Goal: Communication & Community: Answer question/provide support

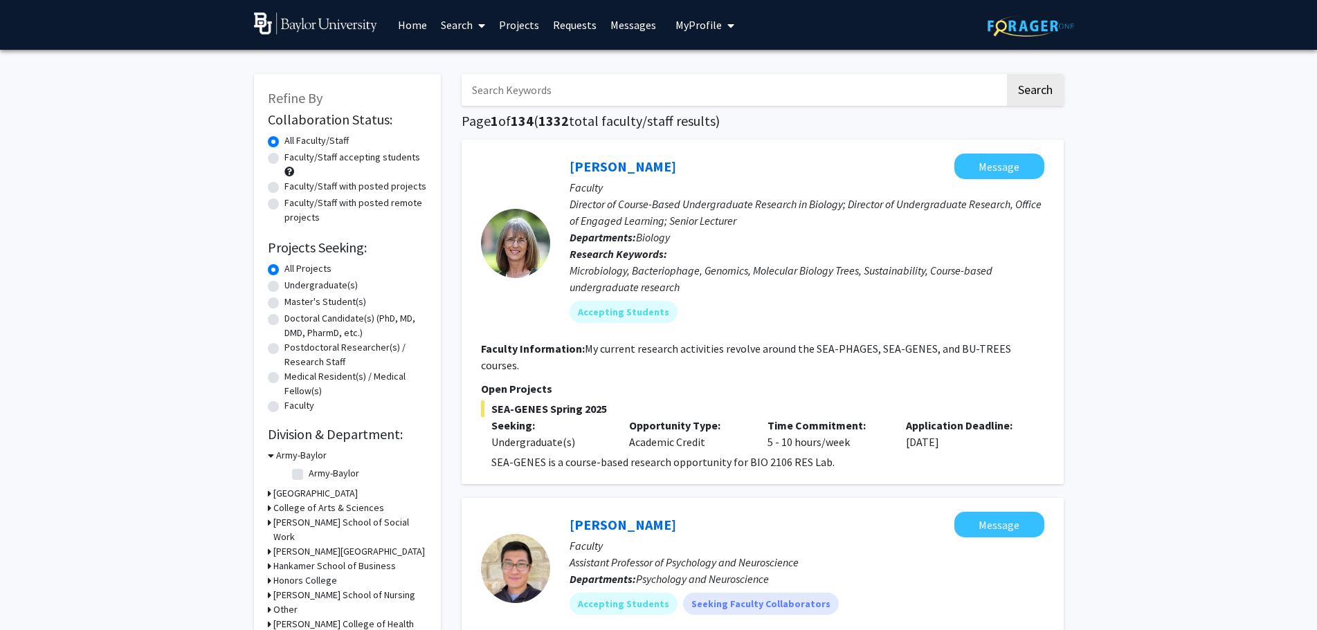
click at [705, 25] on span "My Profile" at bounding box center [698, 25] width 46 height 14
click at [620, 22] on link "Messages" at bounding box center [632, 25] width 59 height 48
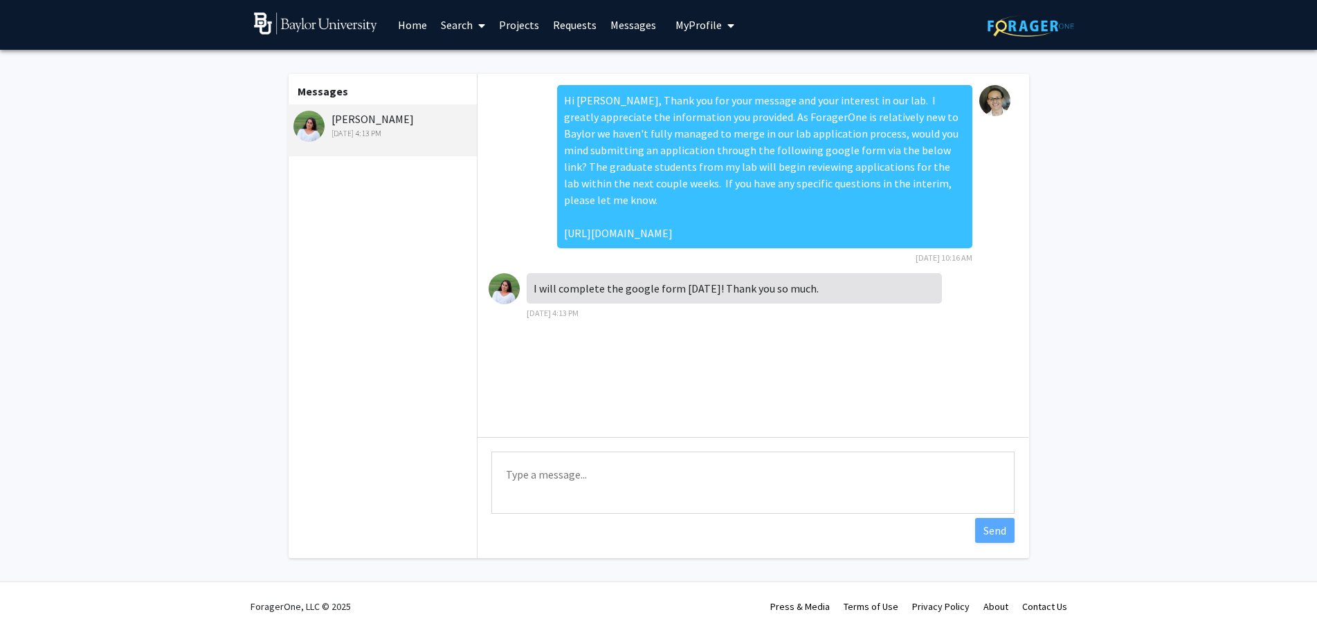
click at [562, 27] on link "Requests" at bounding box center [574, 25] width 57 height 48
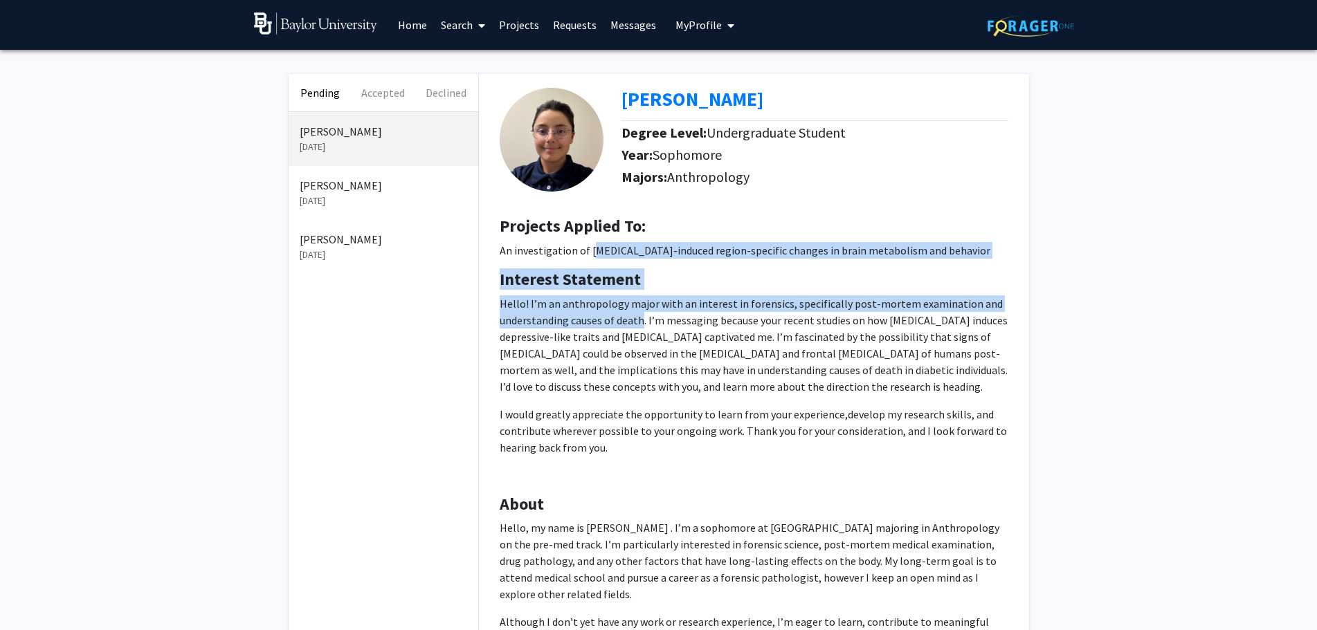
drag, startPoint x: 595, startPoint y: 250, endPoint x: 640, endPoint y: 312, distance: 76.2
click at [640, 312] on div "[PERSON_NAME] Degree Level: Undergraduate Student Year: Sophomore Majors: Anthr…" at bounding box center [754, 388] width 550 height 628
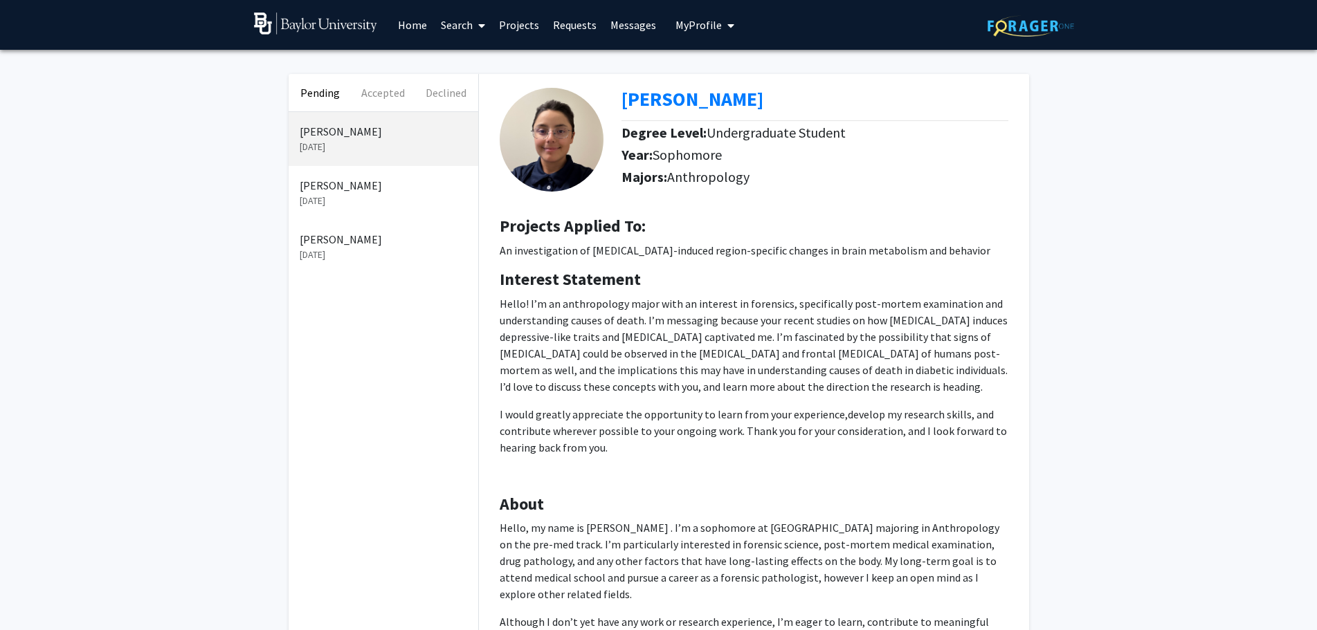
click at [649, 318] on p "Hello! I’m an anthropology major with an interest in forensics, specifically po…" at bounding box center [754, 345] width 508 height 100
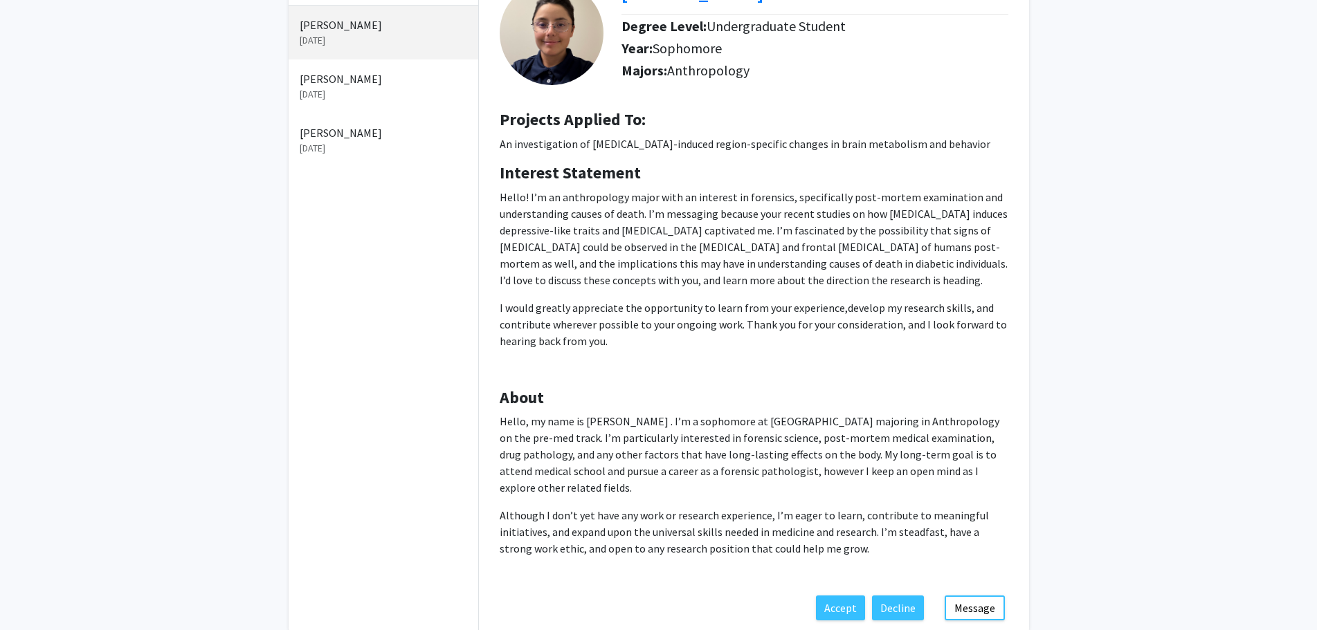
scroll to position [138, 0]
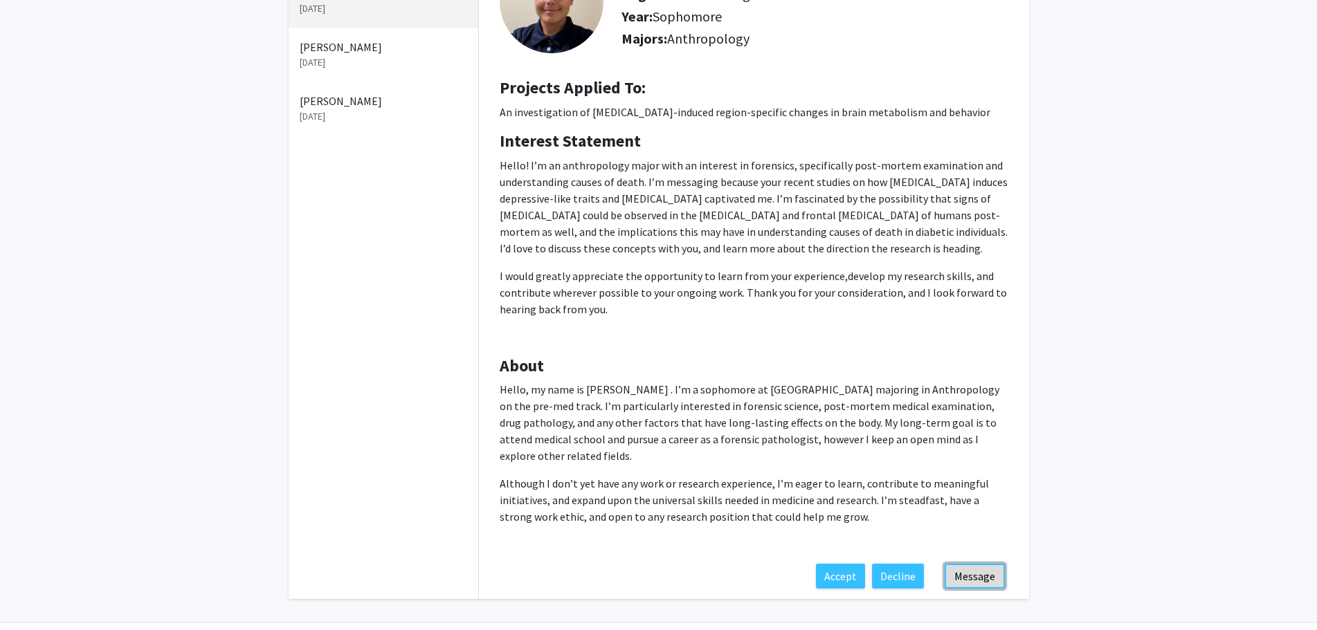
click at [981, 564] on button "Message" at bounding box center [974, 576] width 60 height 25
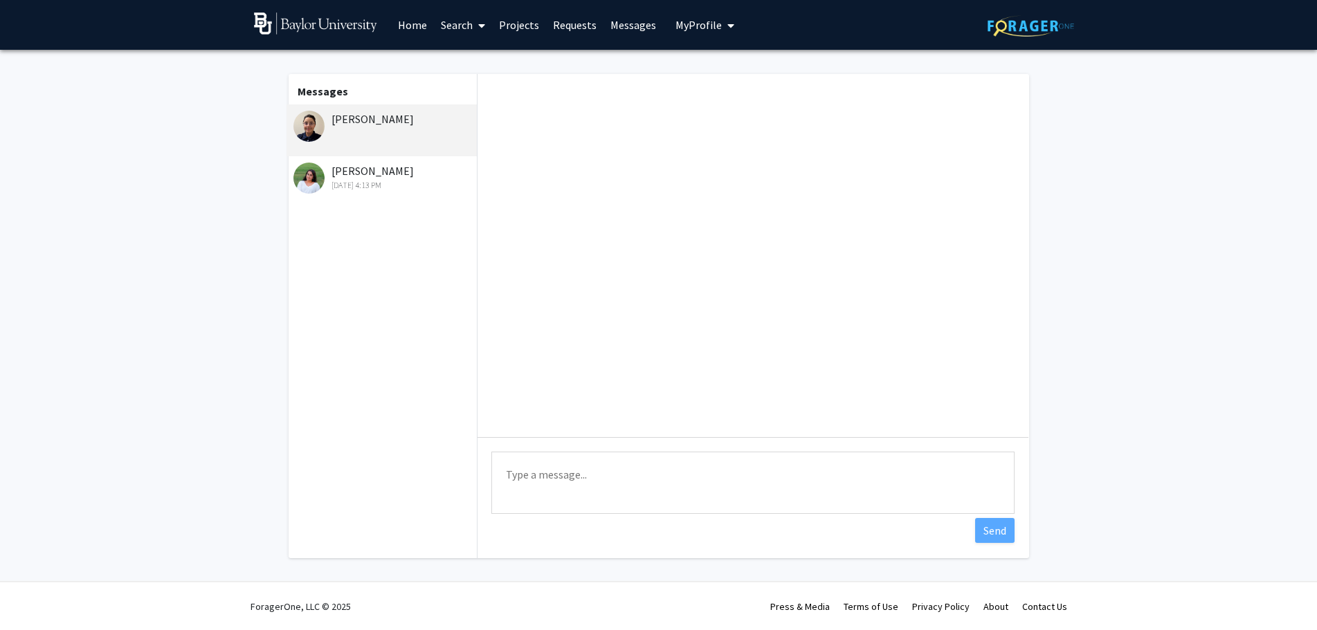
click at [398, 187] on div "[DATE] 4:13 PM" at bounding box center [383, 185] width 181 height 12
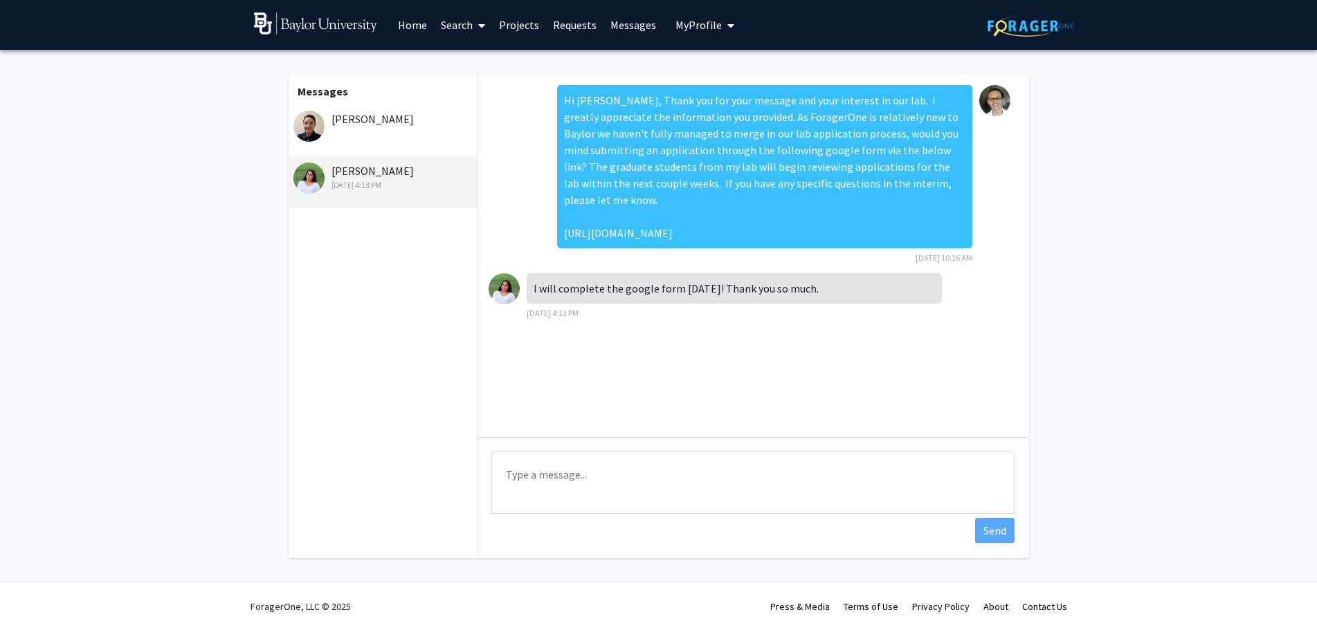
click at [788, 180] on div "Hi [PERSON_NAME], Thank you for your message and your interest in our lab. I gr…" at bounding box center [764, 166] width 415 height 163
click at [788, 179] on div "Hi [PERSON_NAME], Thank you for your message and your interest in our lab. I gr…" at bounding box center [764, 166] width 415 height 163
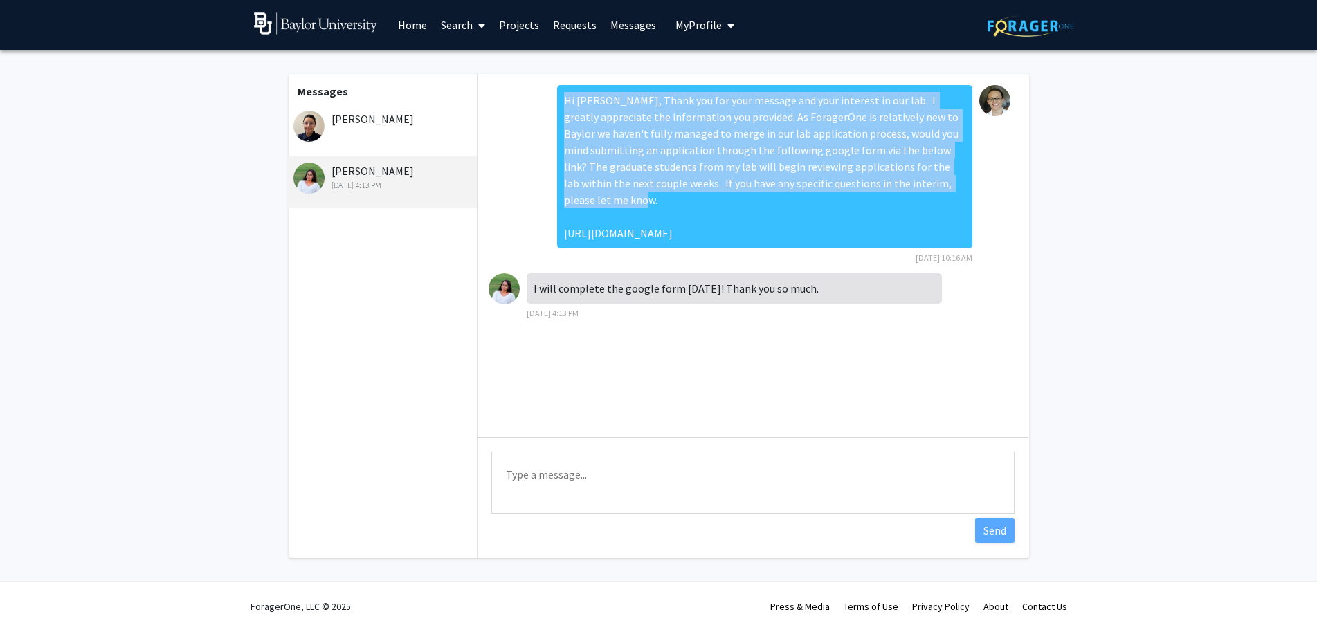
click at [788, 179] on div "Hi [PERSON_NAME], Thank you for your message and your interest in our lab. I gr…" at bounding box center [764, 166] width 415 height 163
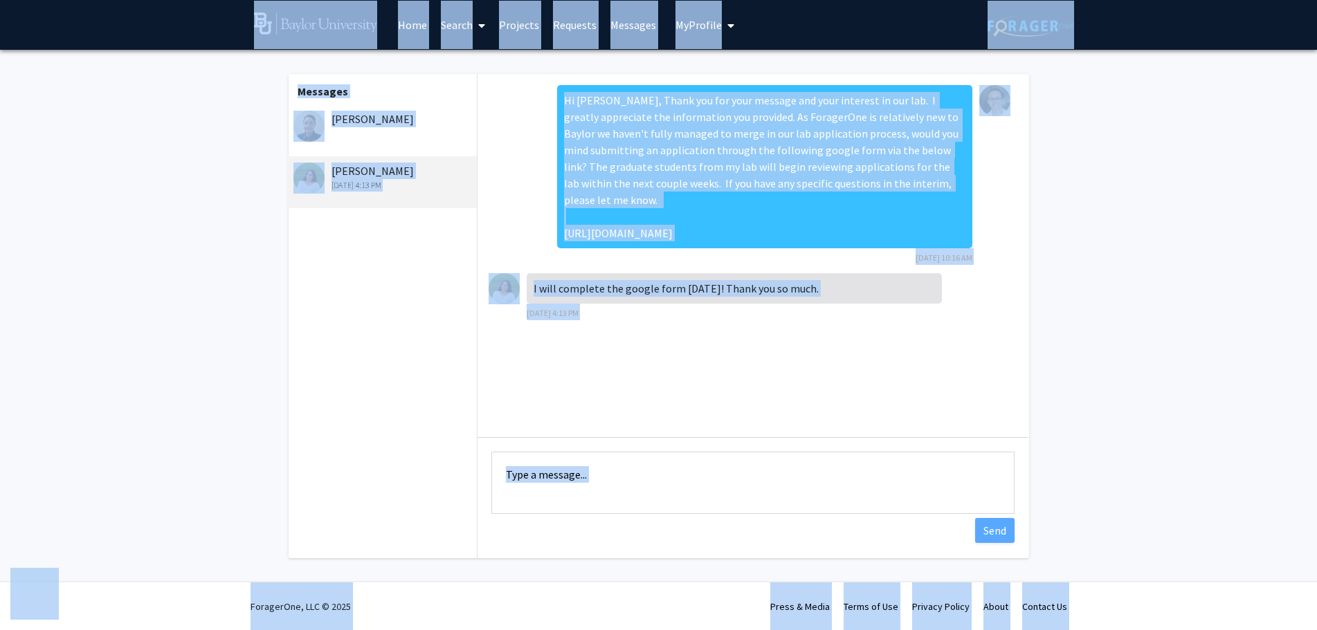
click at [769, 183] on div "Hi [PERSON_NAME], Thank you for your message and your interest in our lab. I gr…" at bounding box center [764, 166] width 415 height 163
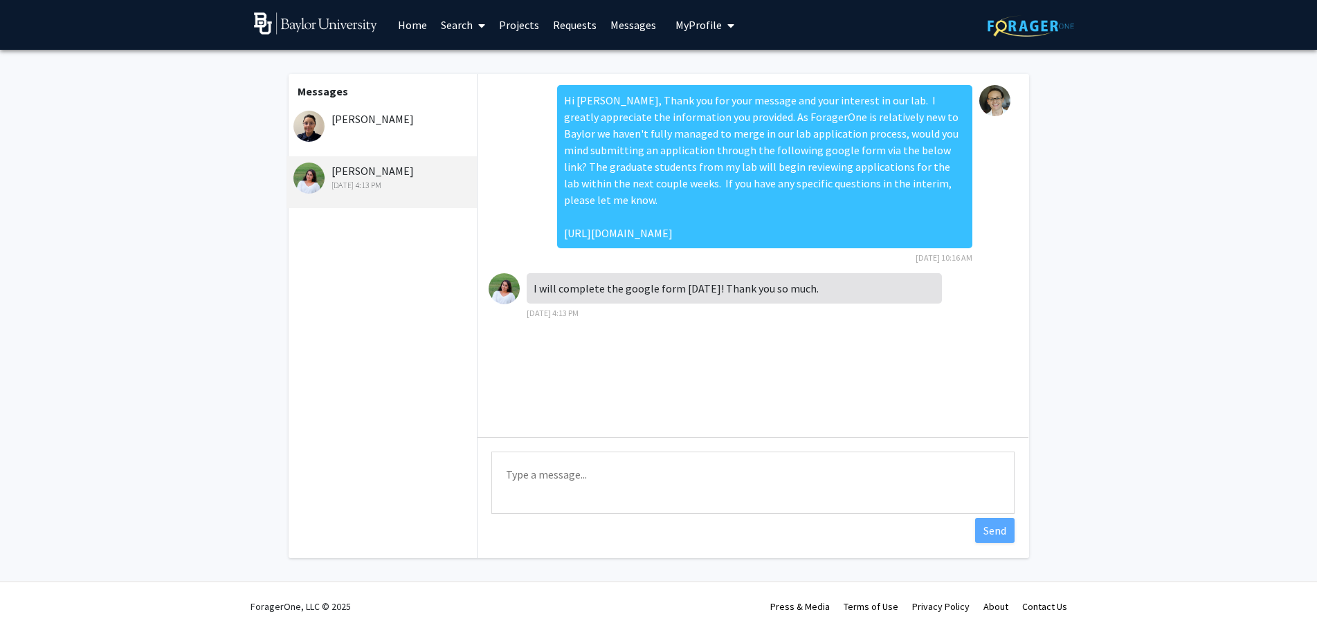
drag, startPoint x: 714, startPoint y: 255, endPoint x: 553, endPoint y: 100, distance: 223.1
click at [553, 100] on div "Hi [PERSON_NAME], Thank you for your message and your interest in our lab. I gr…" at bounding box center [752, 179] width 529 height 188
copy div "Hi [PERSON_NAME], Thank you for your message and your interest in our lab. I gr…"
click at [388, 119] on div "[PERSON_NAME]" at bounding box center [383, 119] width 181 height 17
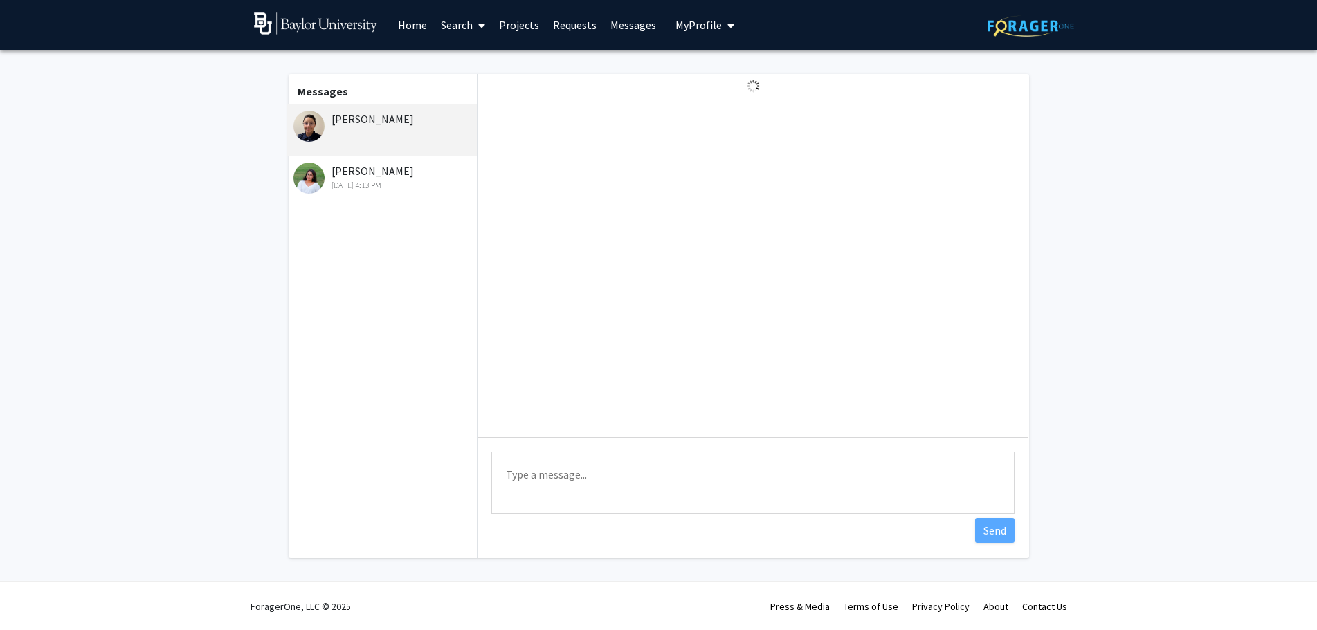
click at [630, 470] on textarea "Type a message" at bounding box center [752, 483] width 523 height 62
paste textarea "Hi [PERSON_NAME], Thank you for your message and your interest in our lab. I gr…"
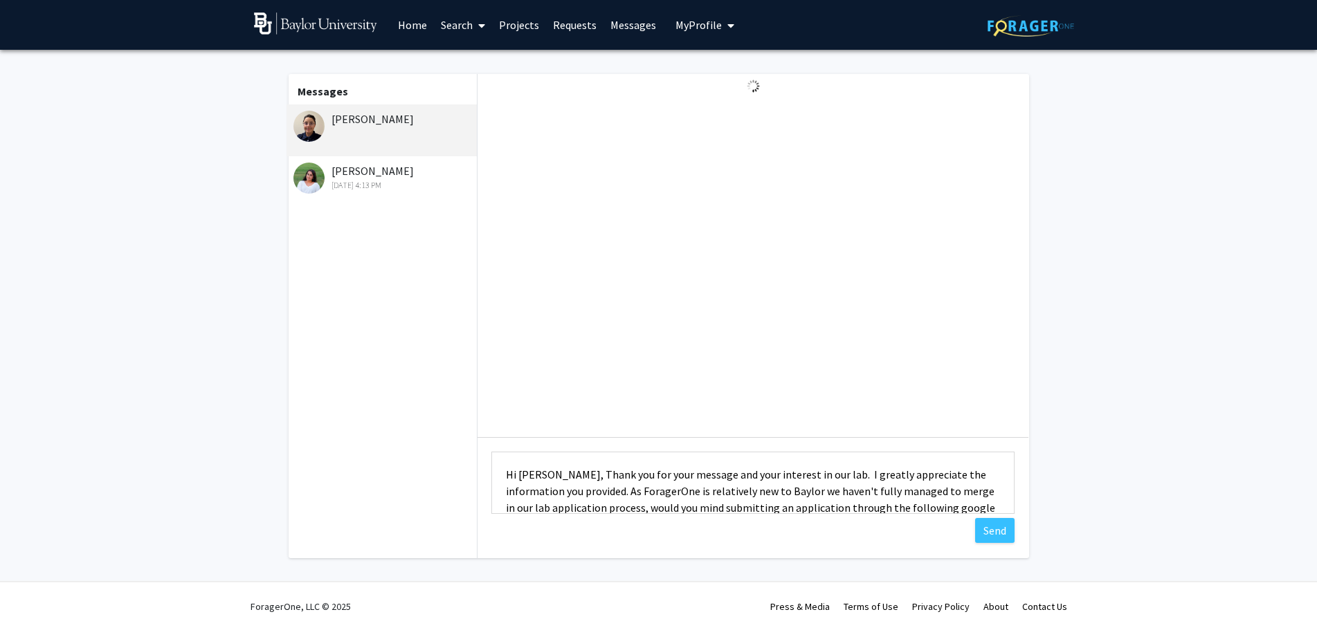
click at [537, 473] on textarea "Hi [PERSON_NAME], Thank you for your message and your interest in our lab. I gr…" at bounding box center [752, 483] width 523 height 62
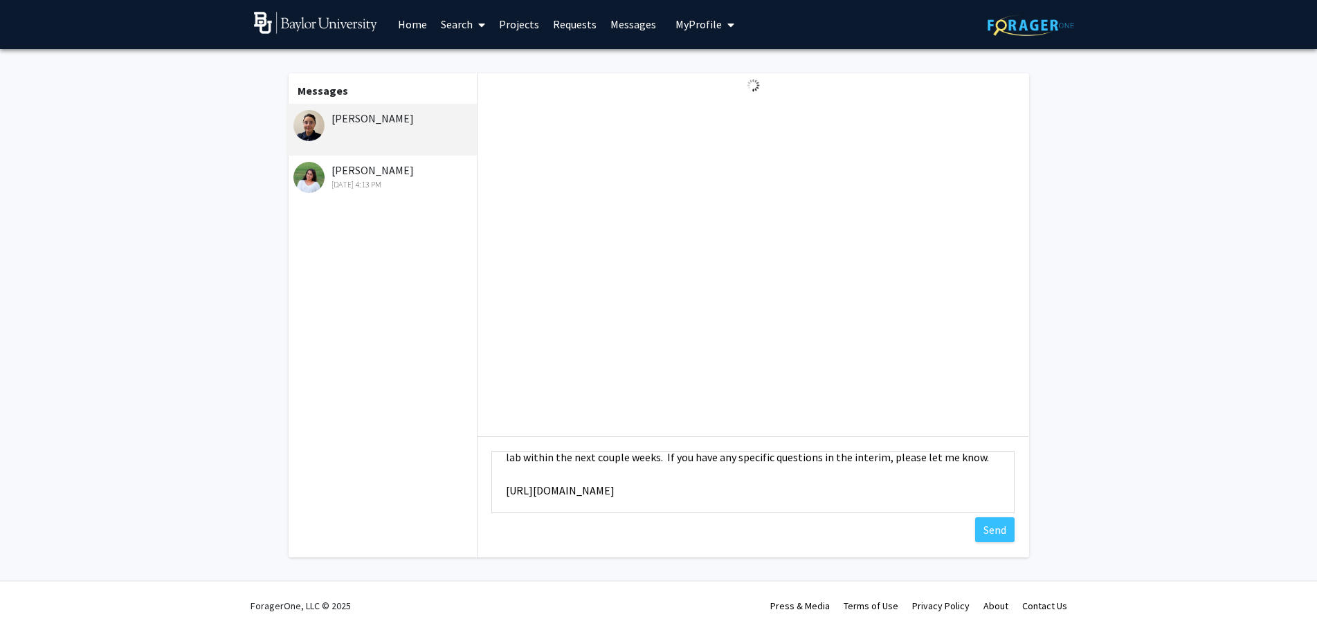
scroll to position [100, 0]
click at [873, 500] on textarea "Hi [PERSON_NAME], Thank you for your message and your interest in our lab. I gr…" at bounding box center [752, 482] width 523 height 62
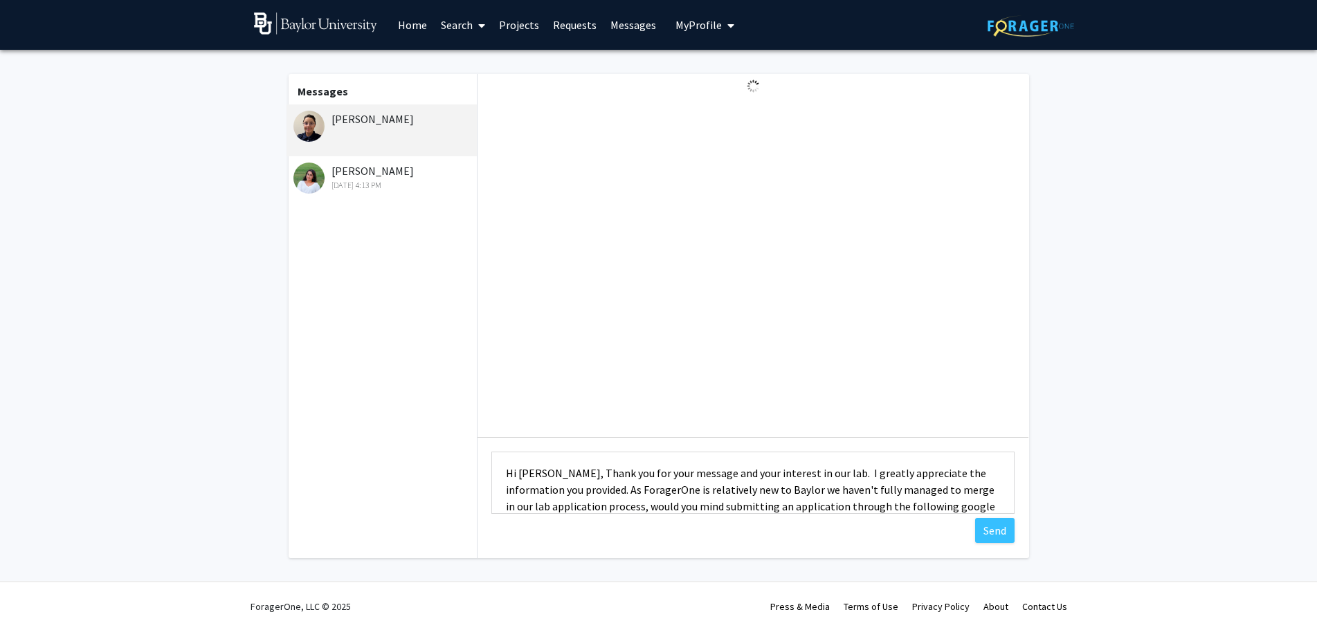
scroll to position [0, 0]
click at [815, 473] on textarea "Hi [PERSON_NAME], Thank you for your message and your interest in our lab. I gr…" at bounding box center [752, 483] width 523 height 62
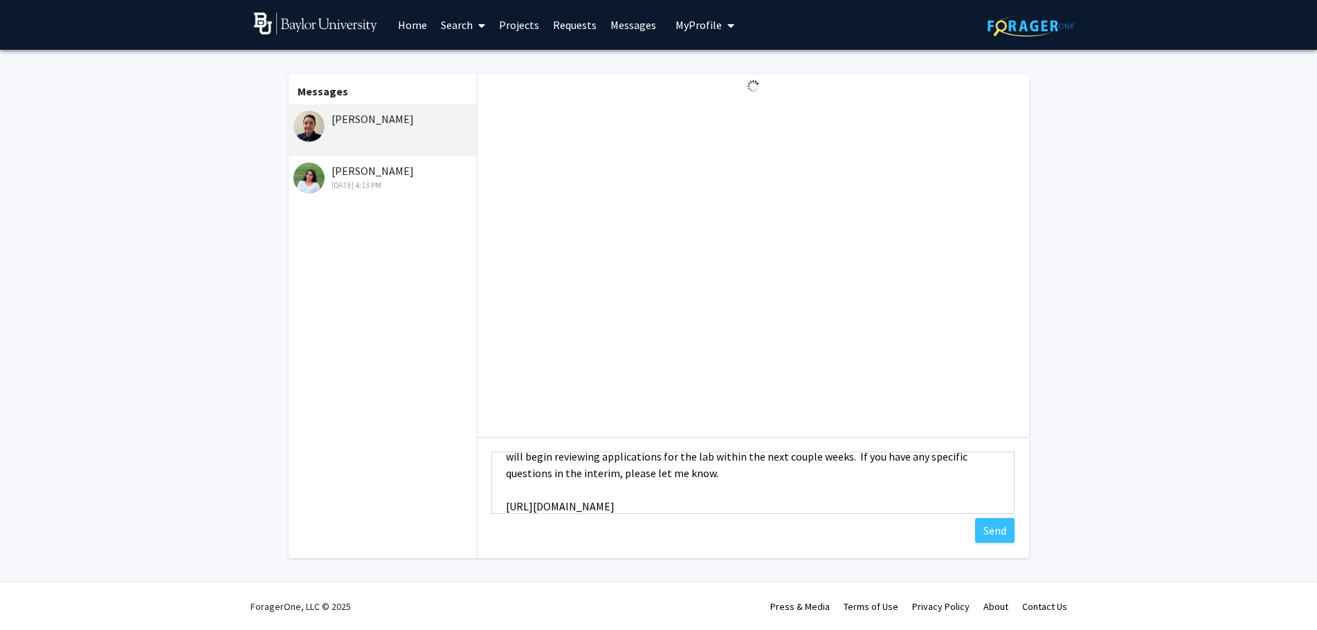
scroll to position [101, 0]
type textarea "Hi [PERSON_NAME], Thank you for your message and your interest in our lab. My a…"
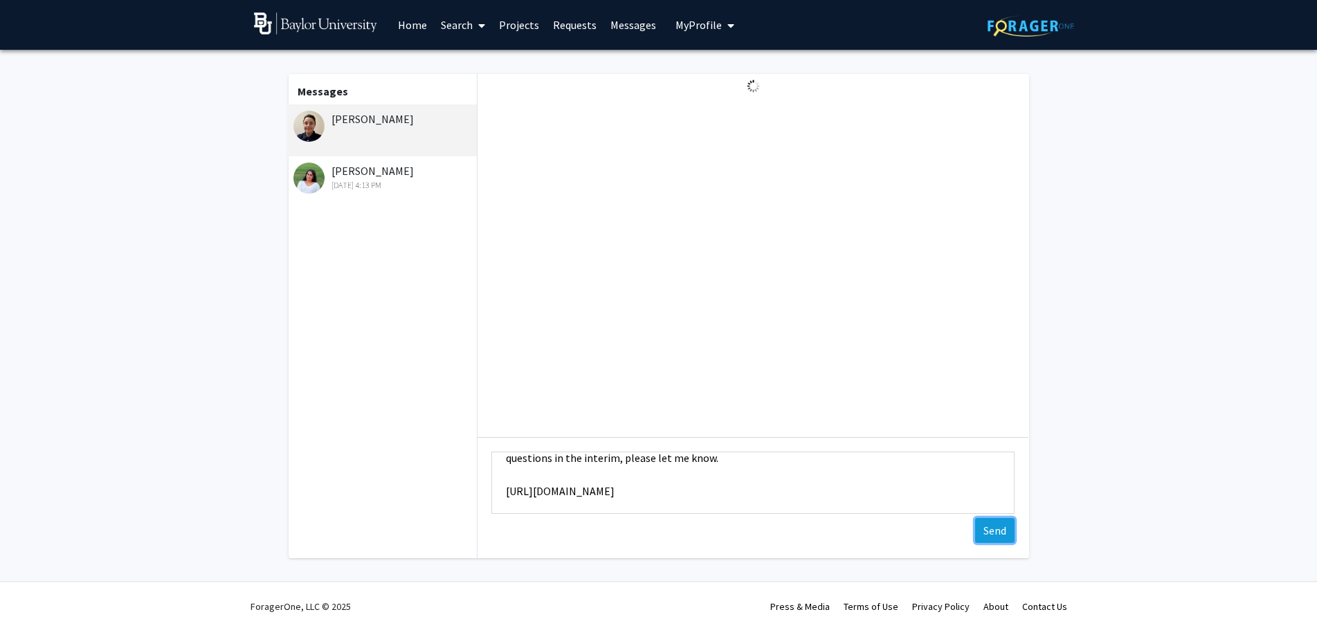
click at [986, 529] on button "Send" at bounding box center [994, 530] width 39 height 25
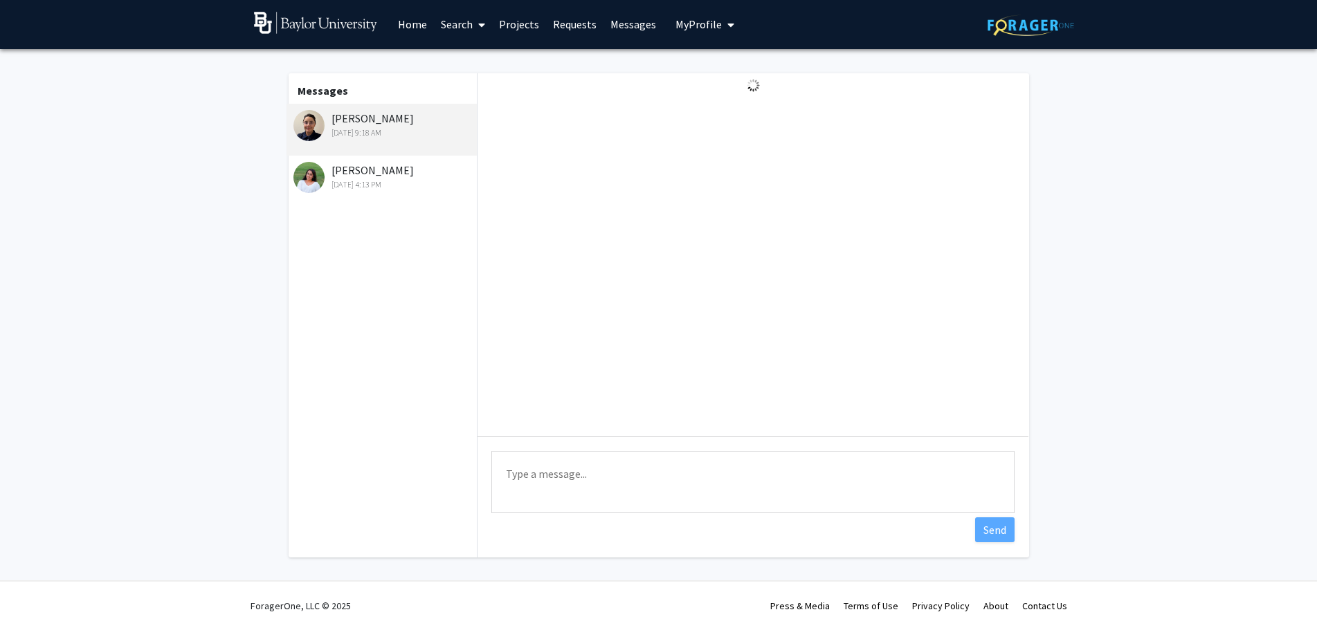
scroll to position [0, 0]
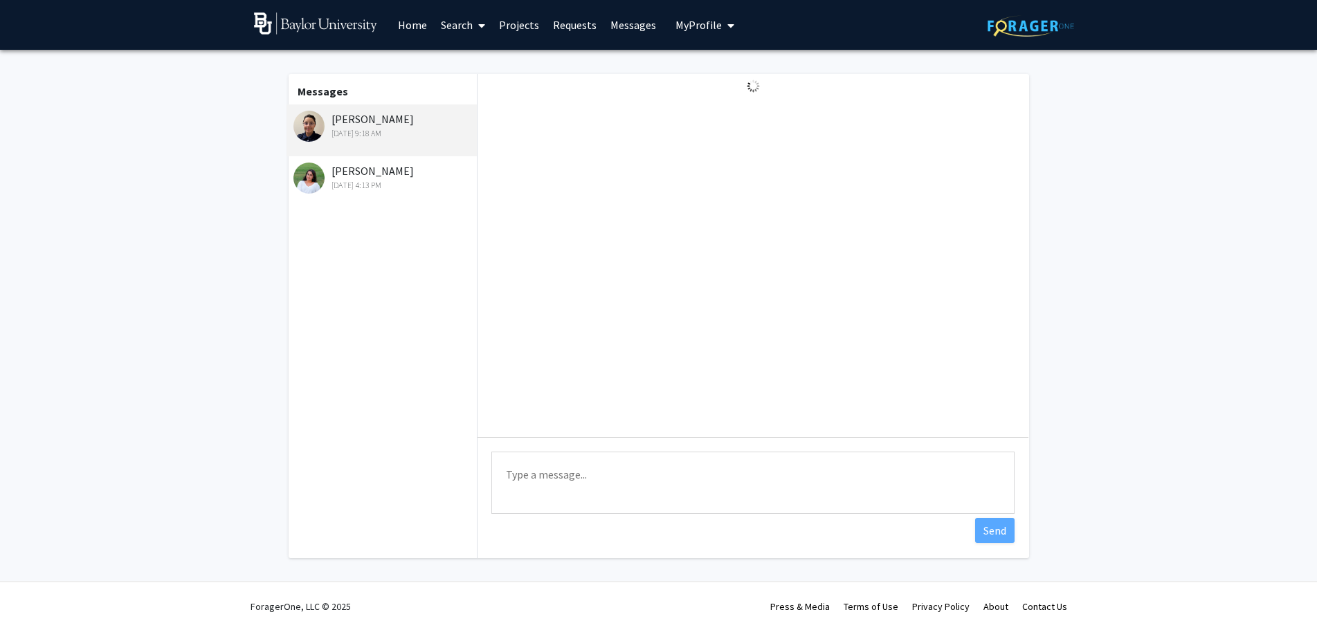
click at [632, 26] on link "Messages" at bounding box center [632, 25] width 59 height 48
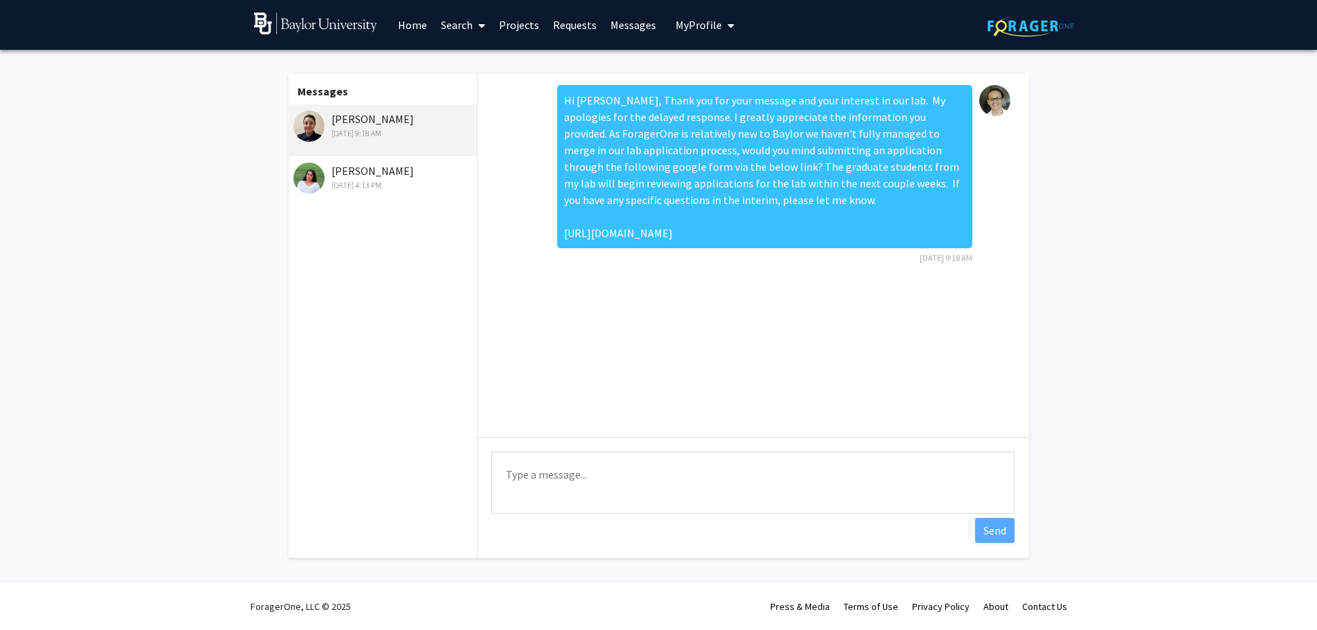
click at [404, 127] on div "[DATE] 9:18 AM" at bounding box center [383, 133] width 181 height 12
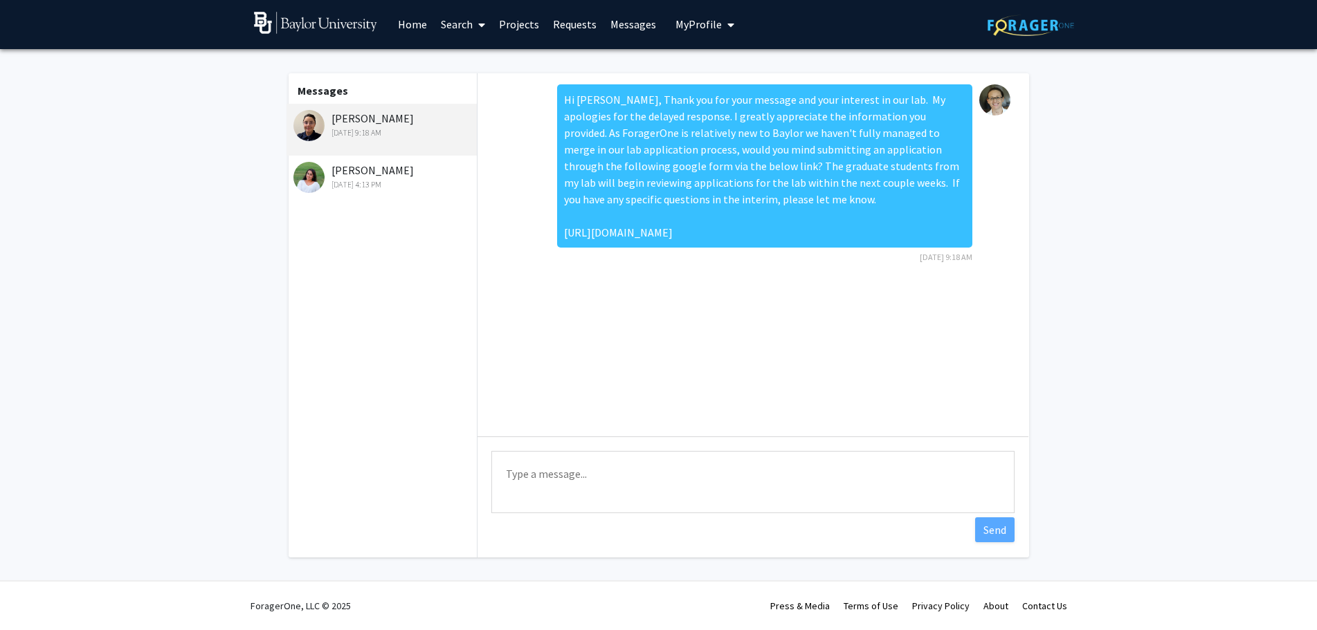
click at [362, 183] on div "[DATE] 4:13 PM" at bounding box center [383, 184] width 181 height 12
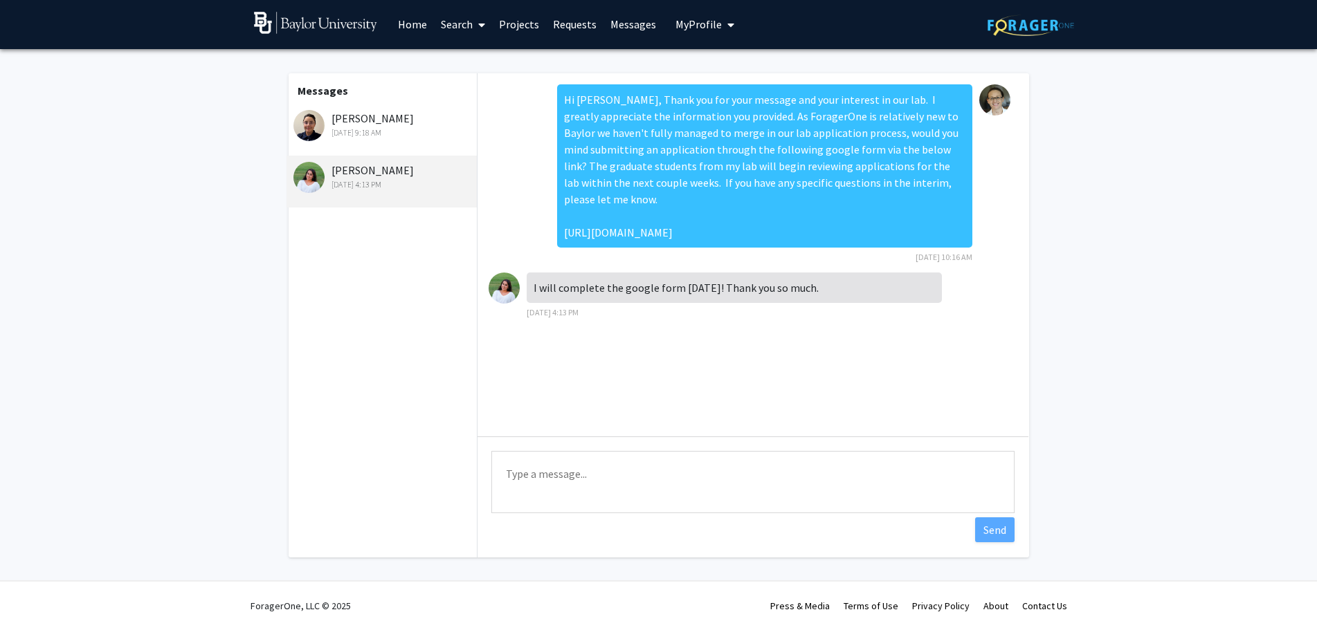
scroll to position [0, 0]
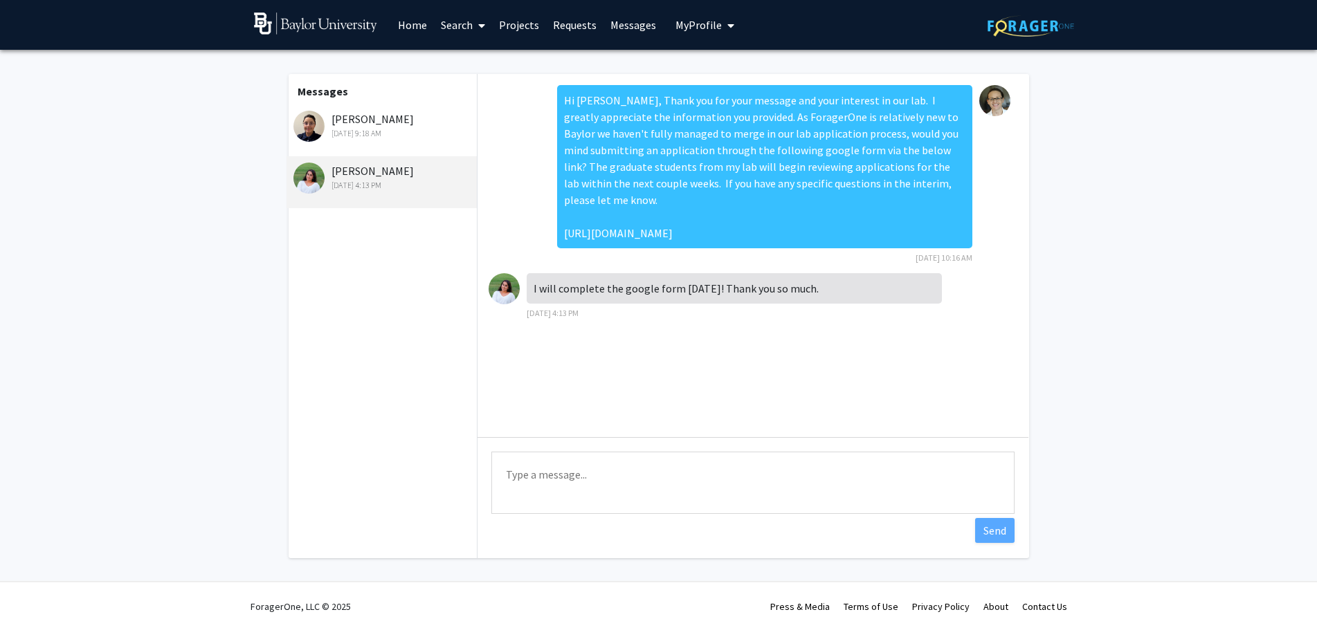
click at [371, 129] on div "[DATE] 9:18 AM" at bounding box center [383, 133] width 181 height 12
